Goal: Find specific page/section: Find specific page/section

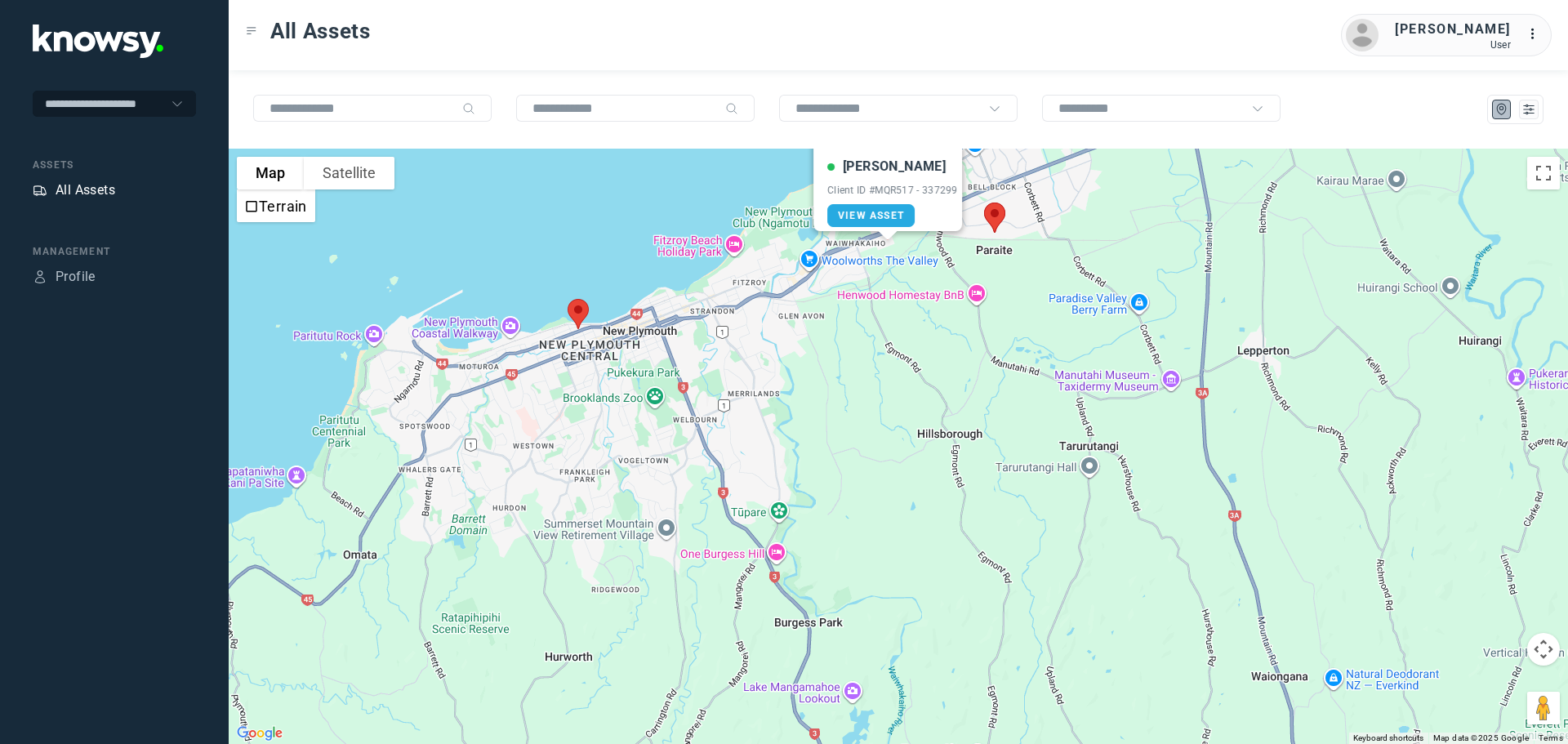
click at [75, 188] on div "All Assets" at bounding box center [86, 190] width 60 height 20
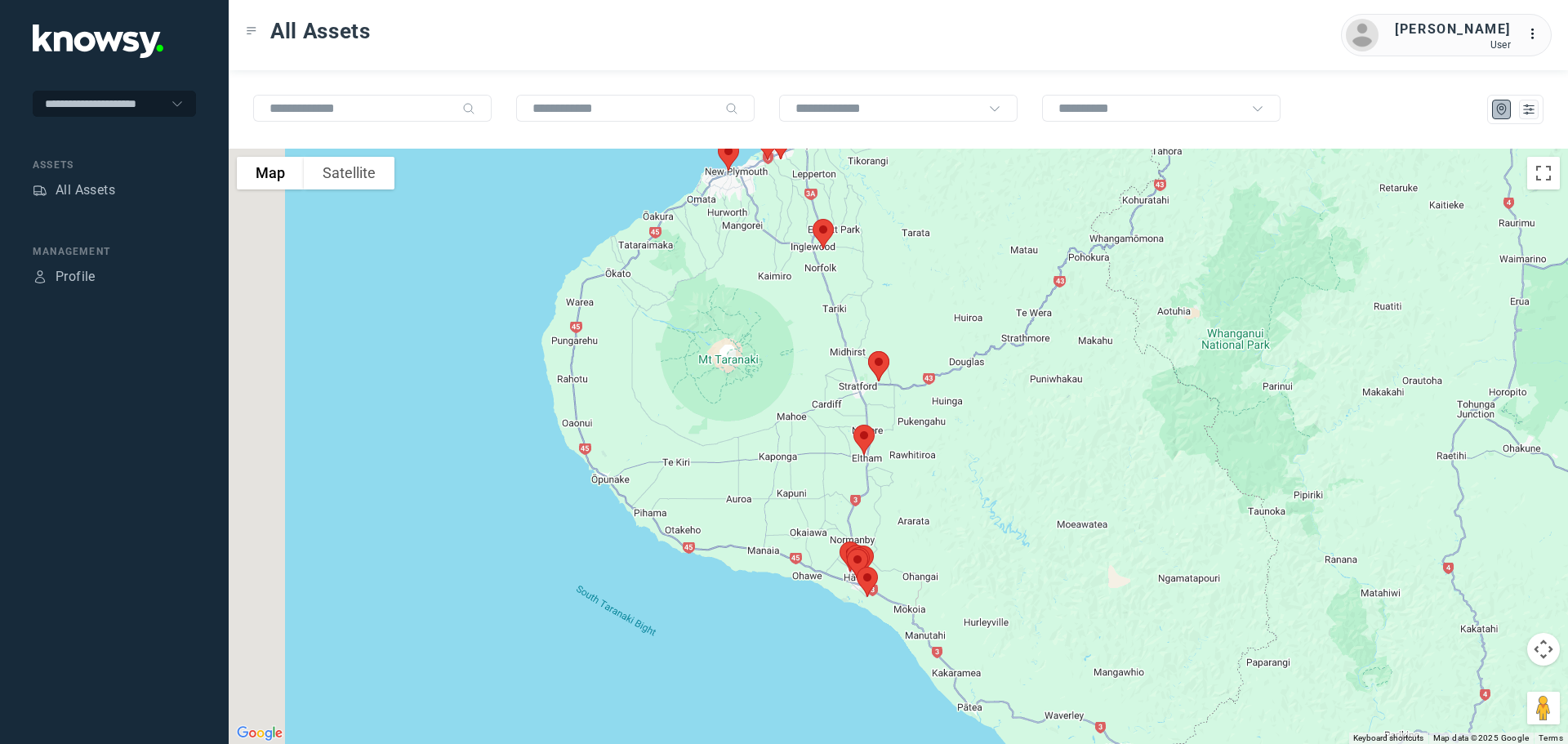
drag, startPoint x: 525, startPoint y: 445, endPoint x: 980, endPoint y: 329, distance: 469.6
click at [980, 329] on div at bounding box center [898, 446] width 1339 height 595
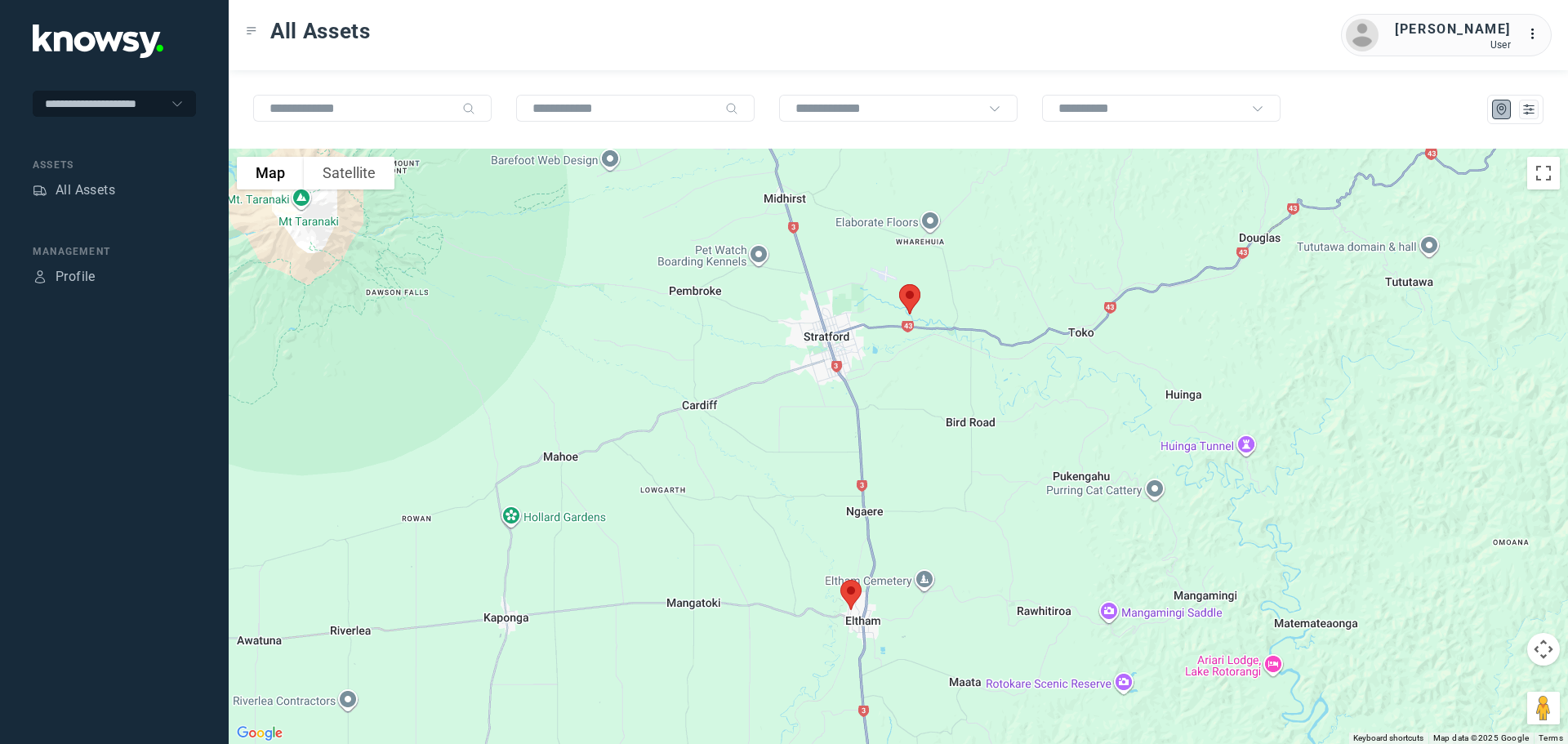
click at [908, 294] on img at bounding box center [910, 299] width 34 height 44
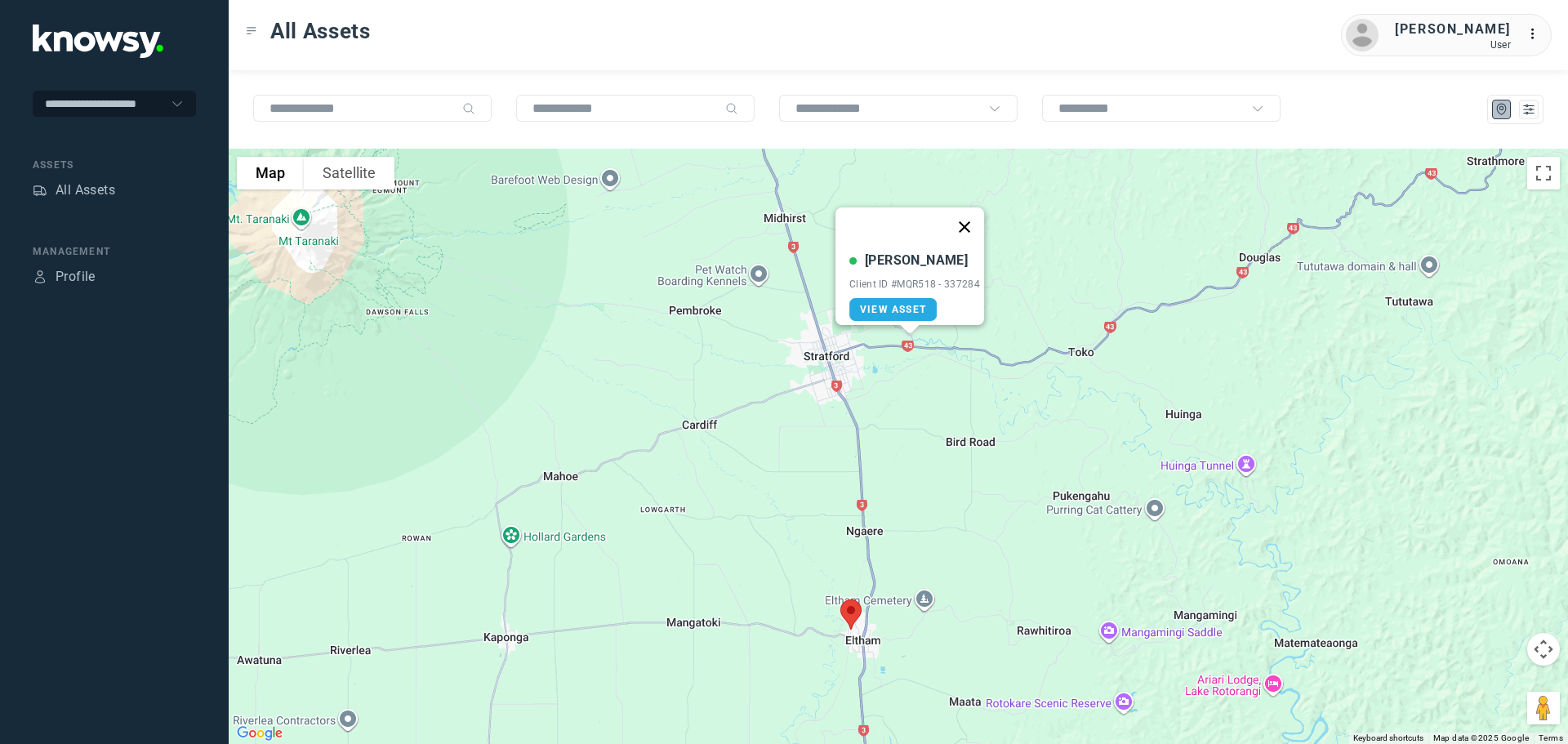
click at [974, 216] on button "Close" at bounding box center [964, 227] width 39 height 39
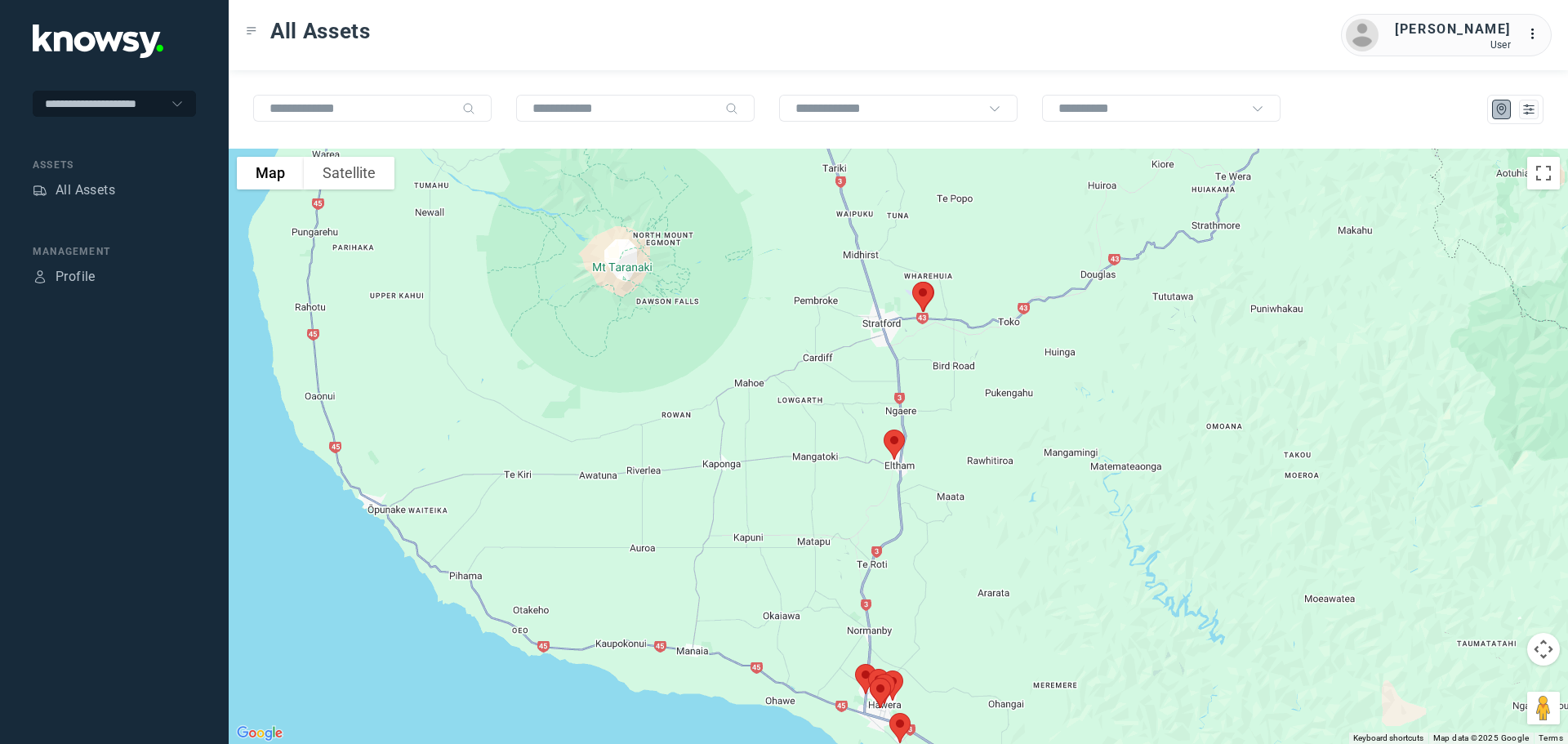
click at [891, 441] on img at bounding box center [894, 445] width 34 height 44
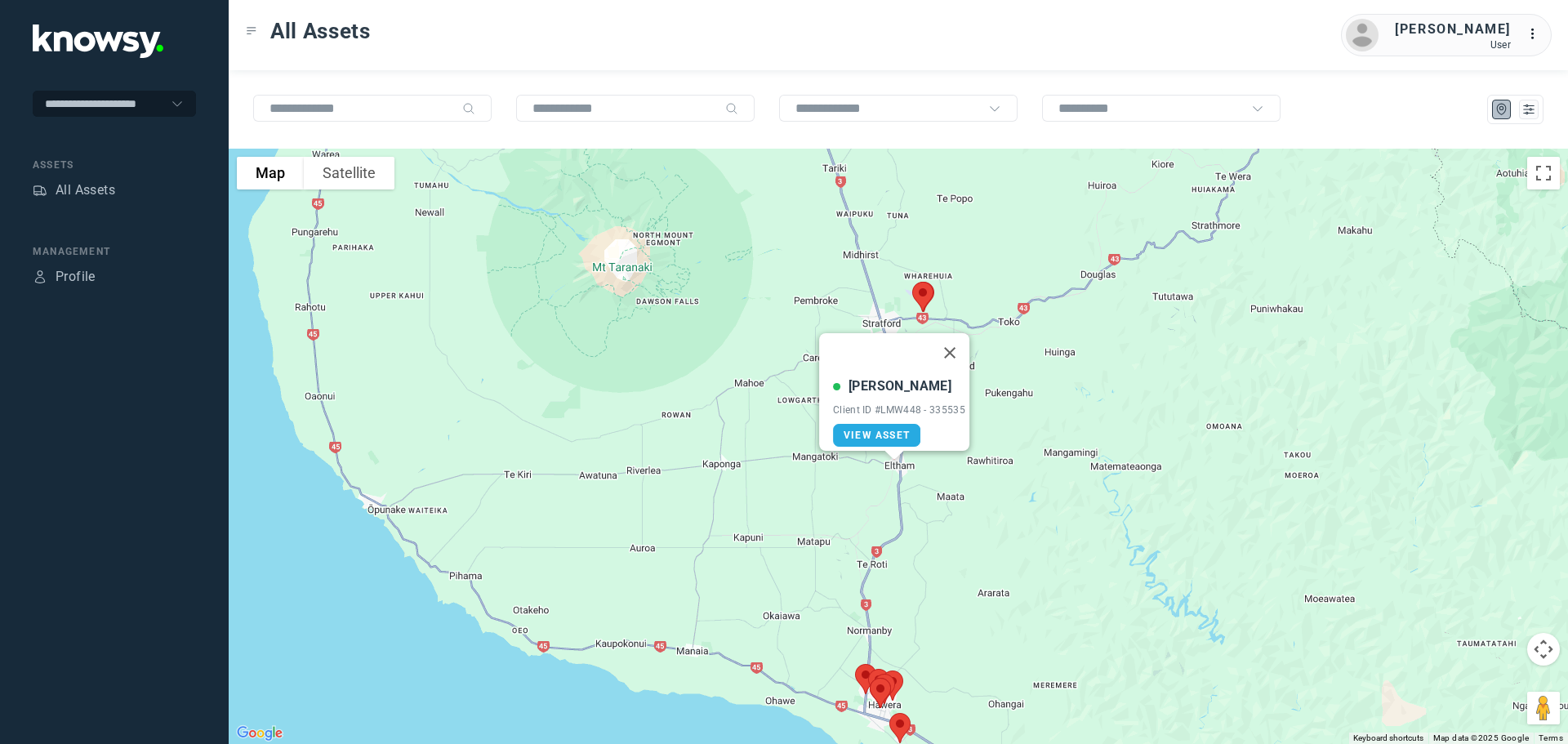
click at [785, 261] on div "[PERSON_NAME] Client ID #LMW448 - 335535 View Asset" at bounding box center [898, 446] width 1339 height 595
click at [952, 341] on button "Close" at bounding box center [950, 352] width 39 height 39
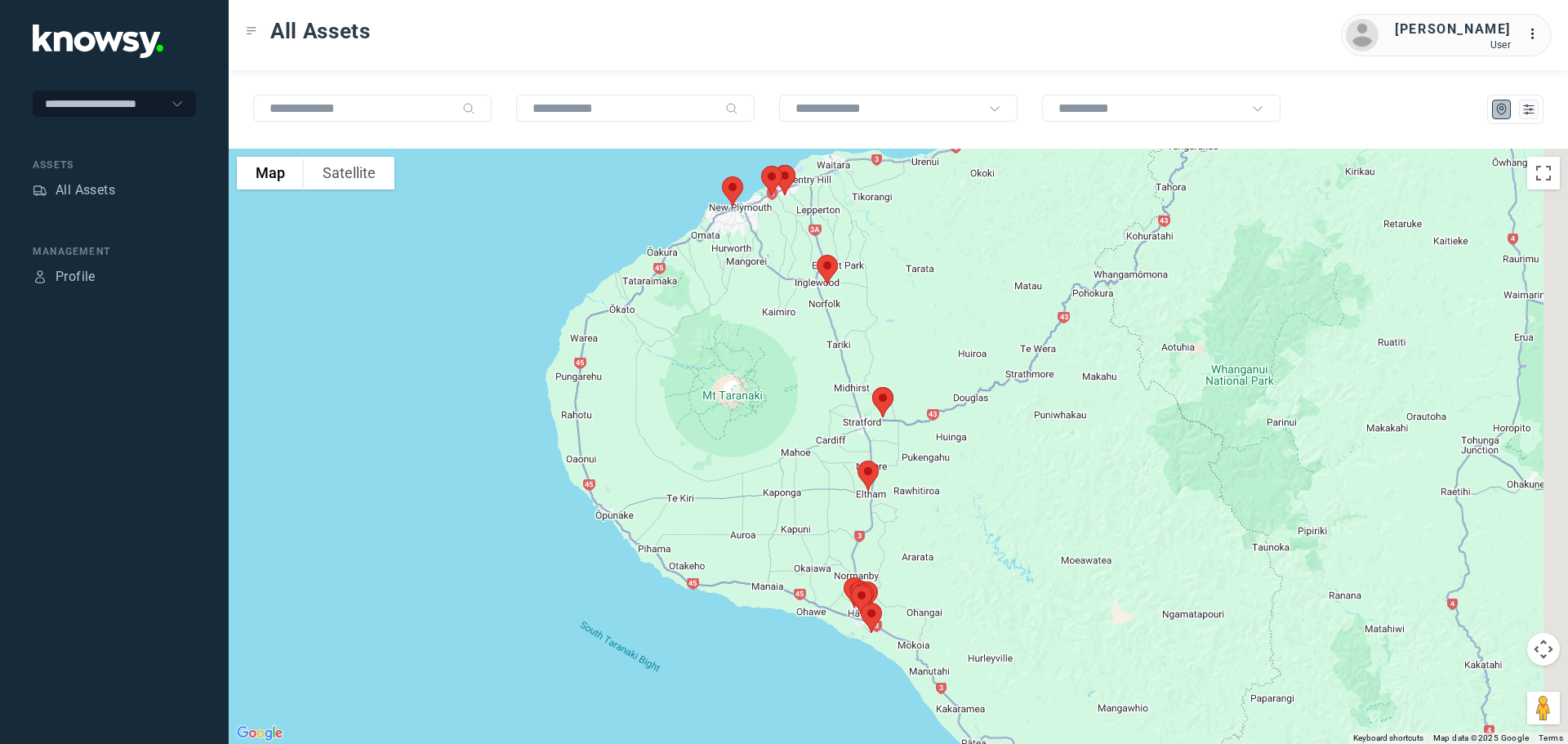
drag, startPoint x: 831, startPoint y: 334, endPoint x: 746, endPoint y: 452, distance: 145.4
click at [751, 452] on div at bounding box center [898, 446] width 1339 height 595
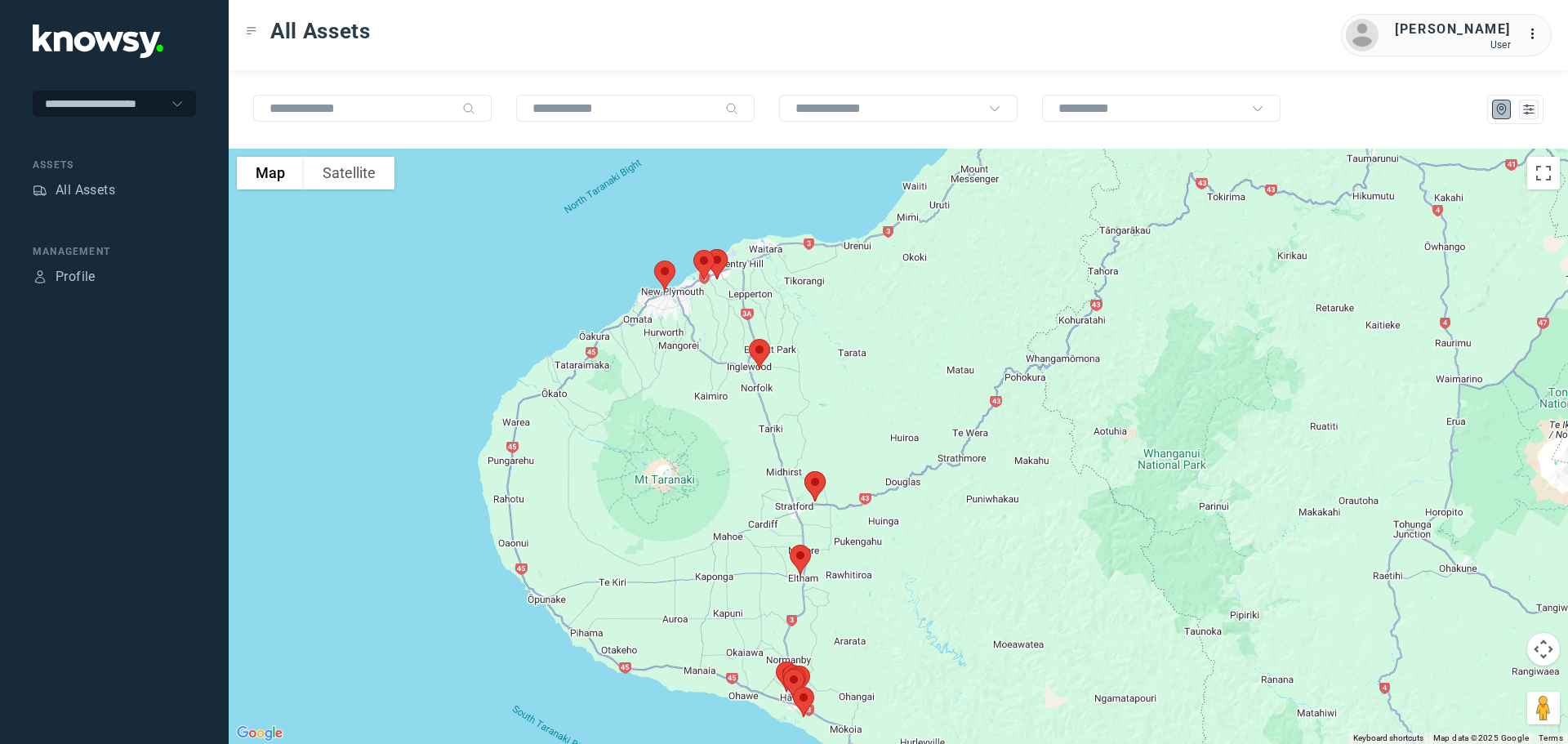
click at [761, 352] on img at bounding box center [759, 353] width 34 height 44
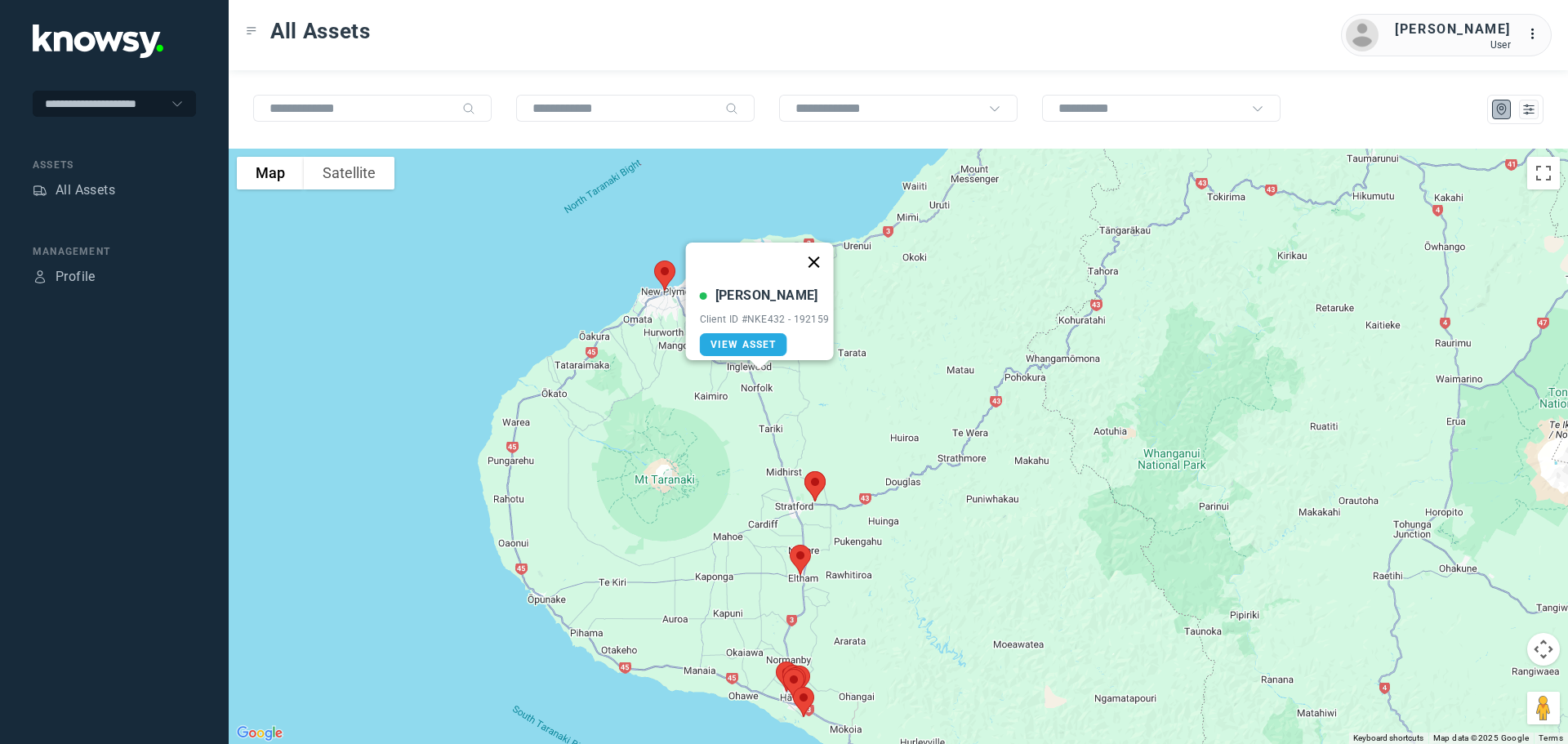
click at [824, 248] on button "Close" at bounding box center [814, 262] width 39 height 39
